Goal: Use online tool/utility: Utilize a website feature to perform a specific function

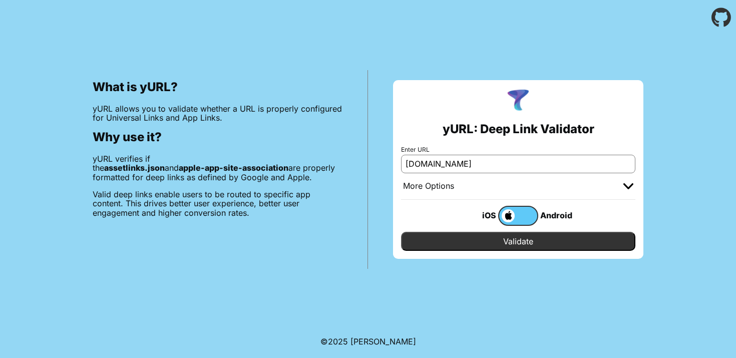
type input "[DOMAIN_NAME]"
click at [521, 234] on input "Validate" at bounding box center [518, 241] width 234 height 19
click at [523, 241] on input "Validate" at bounding box center [518, 241] width 234 height 19
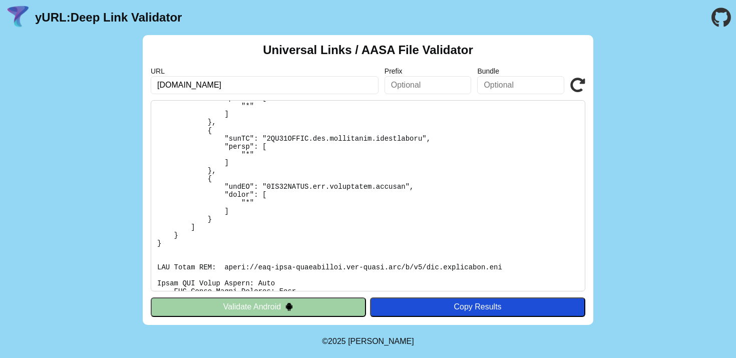
scroll to position [273, 0]
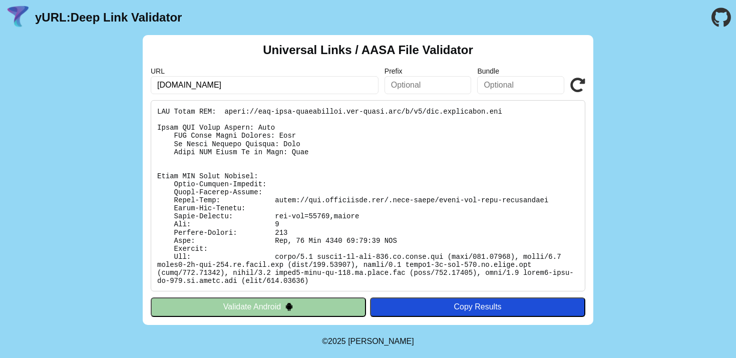
click at [269, 307] on button "Validate Android" at bounding box center [258, 307] width 215 height 19
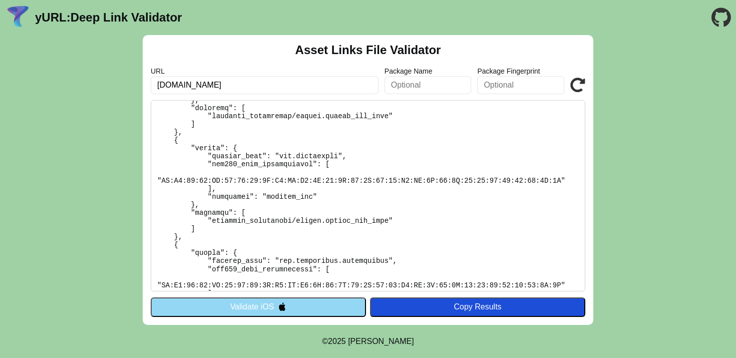
scroll to position [216, 0]
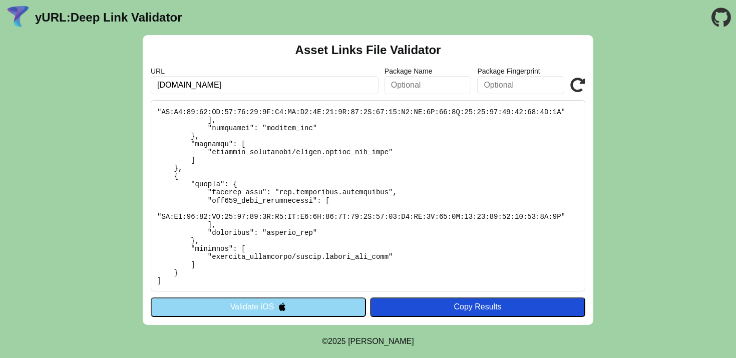
click at [305, 311] on button "Validate iOS" at bounding box center [258, 307] width 215 height 19
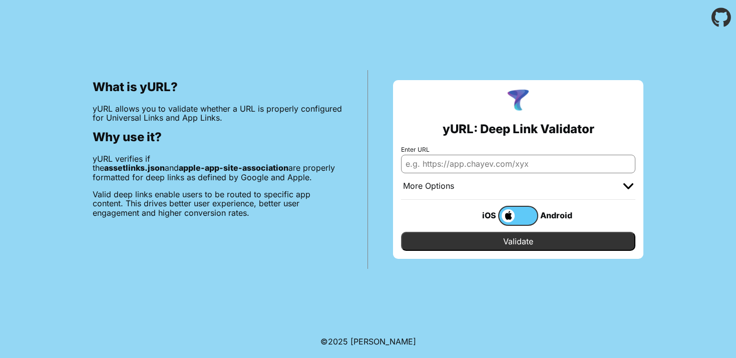
click at [682, 176] on div "What is yURL? yURL allows you to validate whether a URL is properly configured …" at bounding box center [368, 152] width 736 height 234
click at [549, 166] on input "Enter URL" at bounding box center [518, 164] width 234 height 18
drag, startPoint x: 227, startPoint y: 159, endPoint x: 166, endPoint y: 158, distance: 61.1
click at [166, 158] on p "yURL verifies if the assetlinks.json and apple-app-site-association are properl…" at bounding box center [218, 168] width 250 height 28
click at [303, 150] on div "What is yURL? yURL allows you to validate whether a URL is properly configured …" at bounding box center [218, 169] width 301 height 199
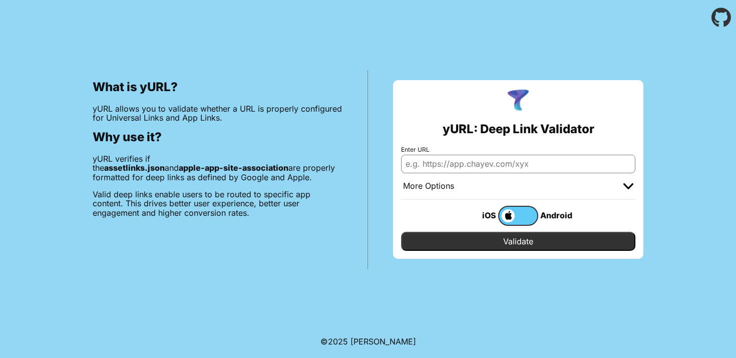
click at [630, 189] on div at bounding box center [629, 186] width 10 height 10
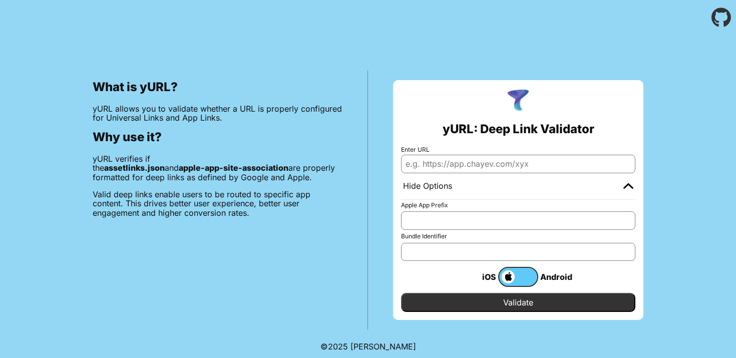
click at [629, 189] on div at bounding box center [629, 186] width 10 height 10
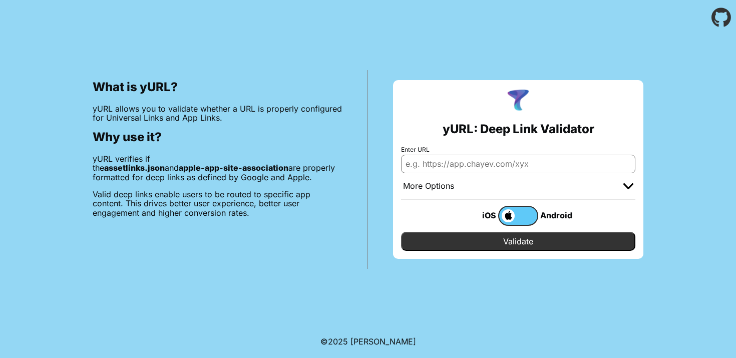
click at [541, 165] on input "Enter URL" at bounding box center [518, 164] width 234 height 18
type input "[URL][DOMAIN_NAME]"
click at [542, 245] on input "Validate" at bounding box center [518, 241] width 234 height 19
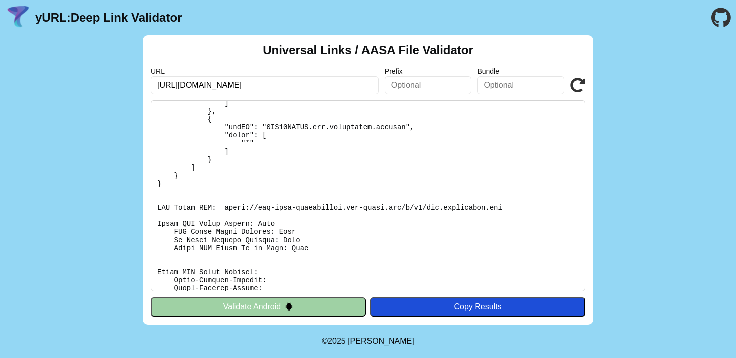
scroll to position [273, 0]
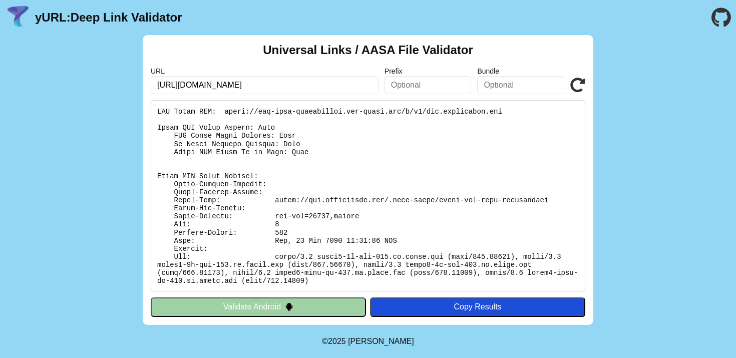
click at [332, 303] on button "Validate Android" at bounding box center [258, 307] width 215 height 19
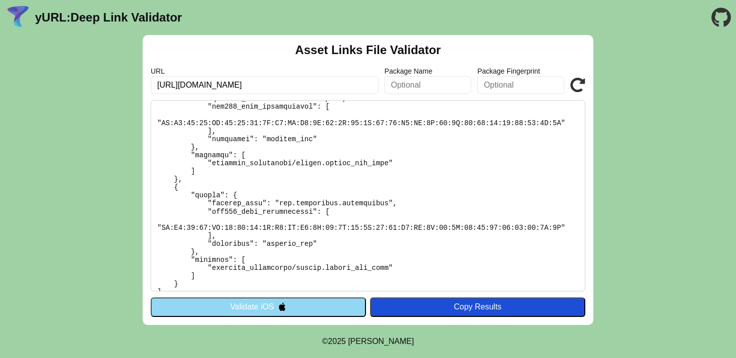
scroll to position [216, 0]
